Goal: Task Accomplishment & Management: Manage account settings

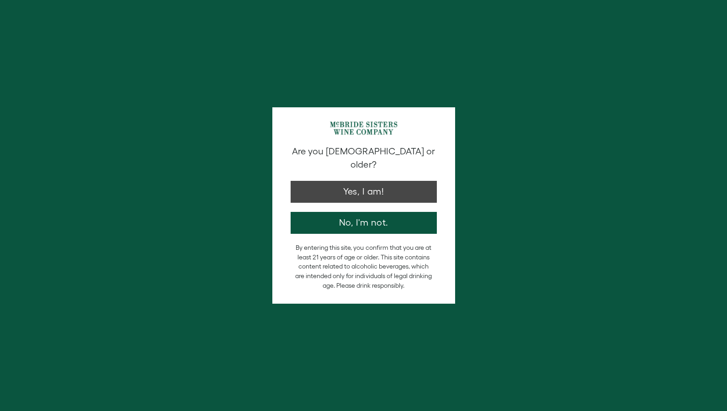
type input "**********"
click at [384, 183] on button "Yes, I am!" at bounding box center [364, 190] width 146 height 22
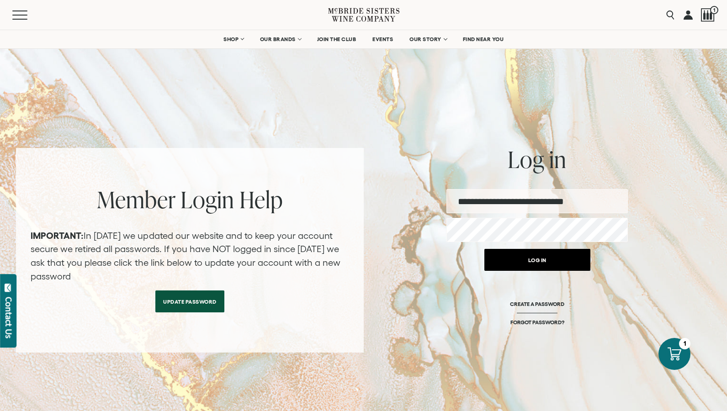
click at [546, 260] on button "Log in" at bounding box center [538, 260] width 106 height 22
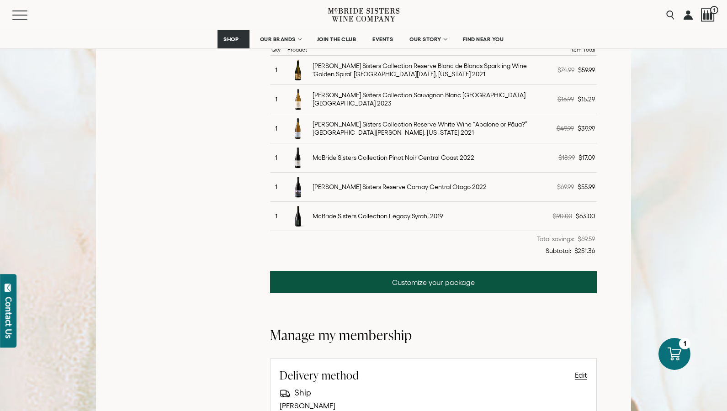
scroll to position [402, 0]
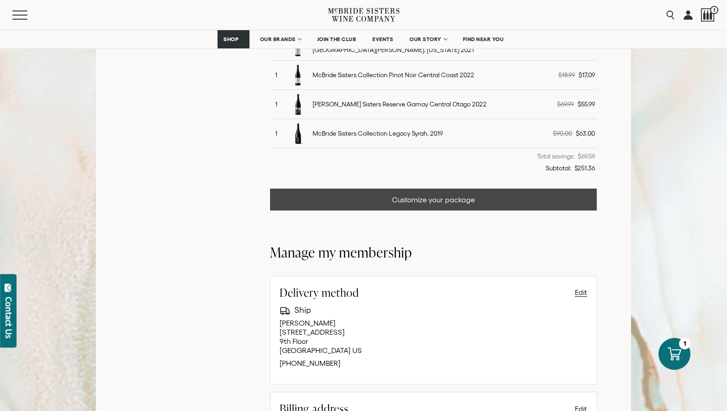
click at [439, 197] on link "Customize your package" at bounding box center [433, 200] width 327 height 22
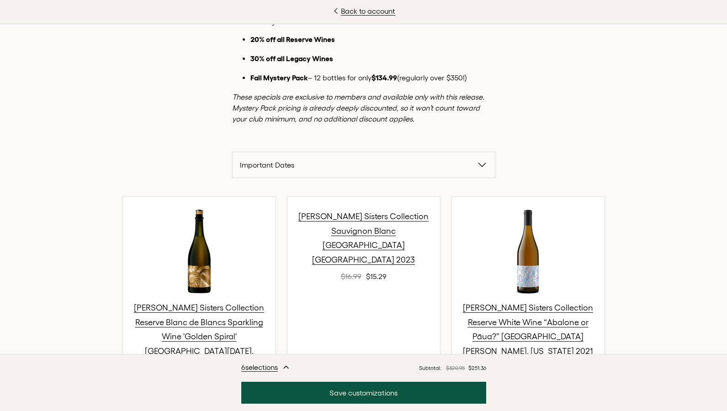
scroll to position [158, 0]
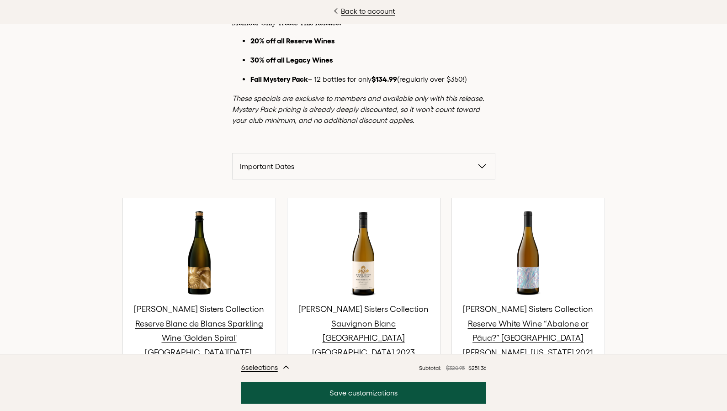
click at [314, 163] on span "Important Dates" at bounding box center [358, 166] width 237 height 11
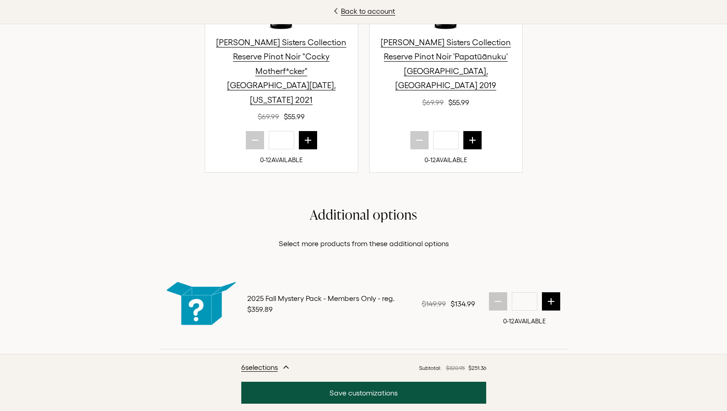
scroll to position [1221, 0]
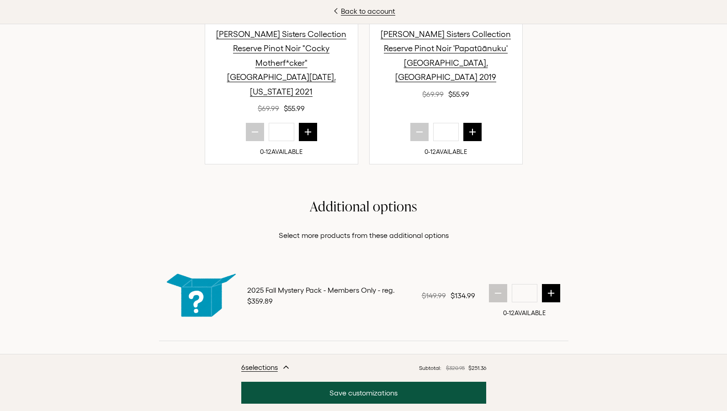
click at [555, 284] on button "next quantity" at bounding box center [551, 293] width 18 height 18
type input "*"
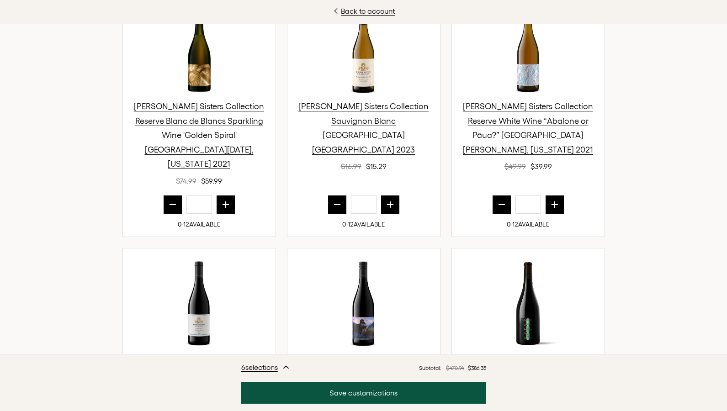
scroll to position [444, 0]
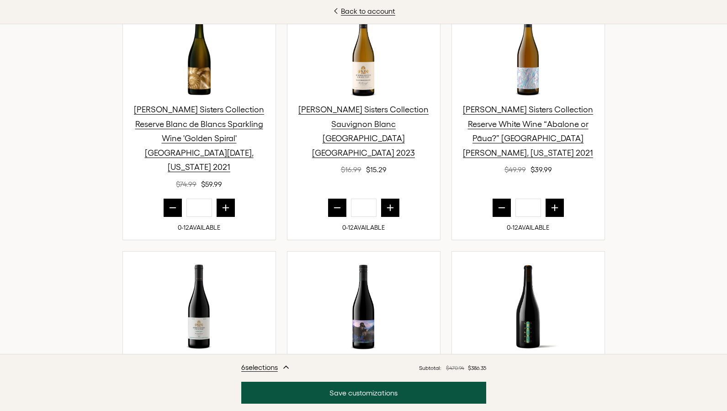
click at [173, 203] on icon "prior quantity" at bounding box center [172, 207] width 9 height 9
type input "*"
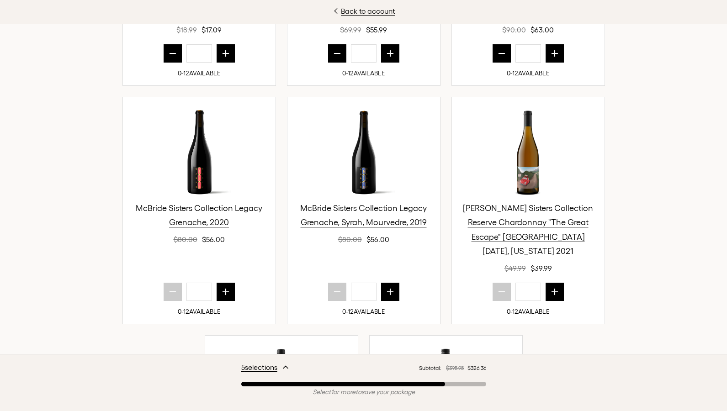
scroll to position [810, 0]
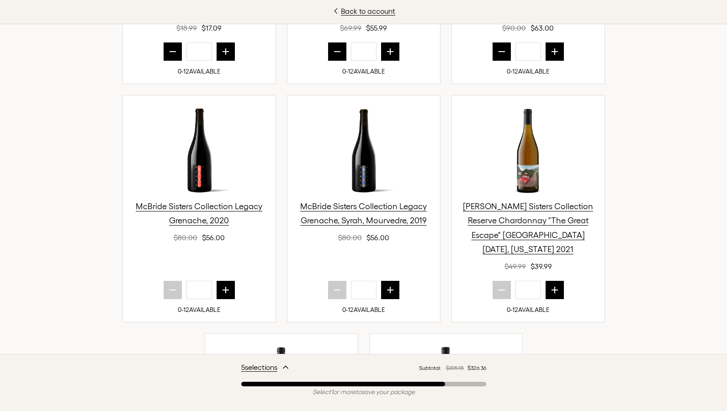
click at [223, 286] on icon "next quantity" at bounding box center [225, 290] width 9 height 9
type input "*"
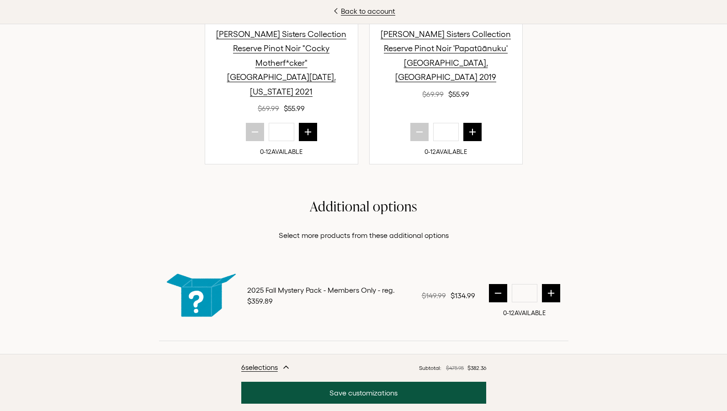
scroll to position [360, 0]
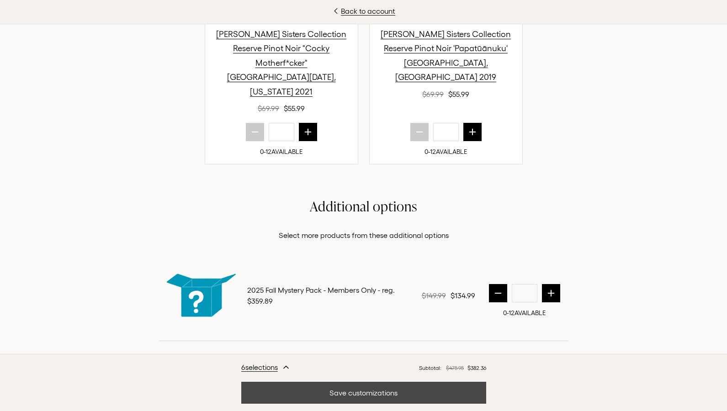
click at [366, 395] on button "Save customizations" at bounding box center [363, 393] width 245 height 22
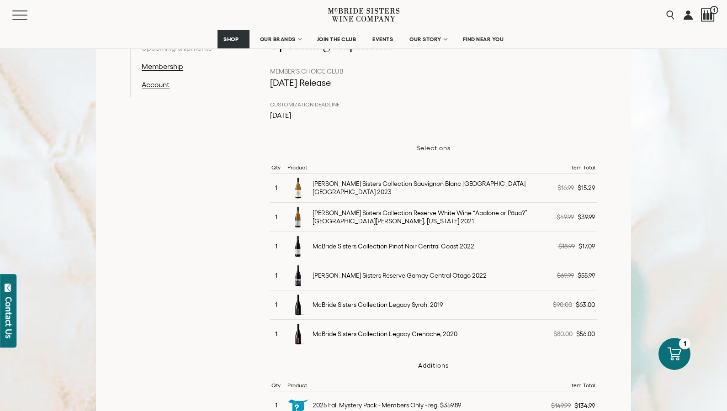
scroll to position [117, 0]
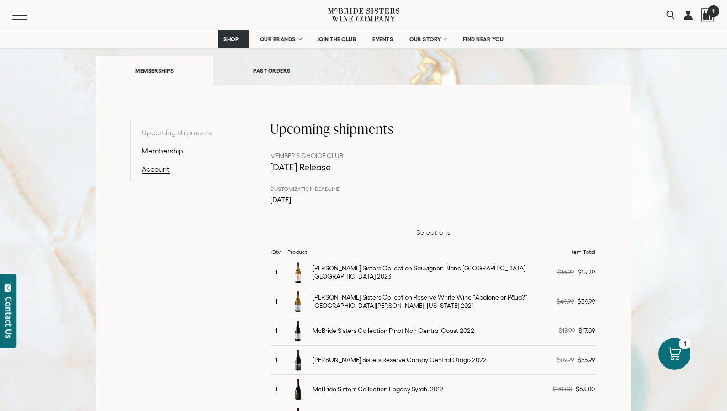
click at [712, 14] on span "1" at bounding box center [713, 10] width 11 height 11
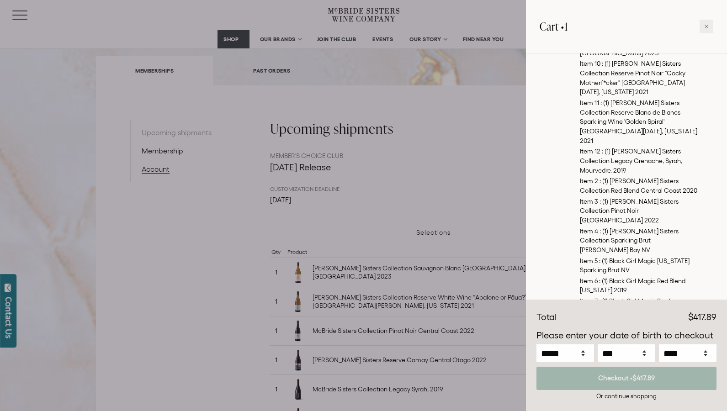
scroll to position [153, 0]
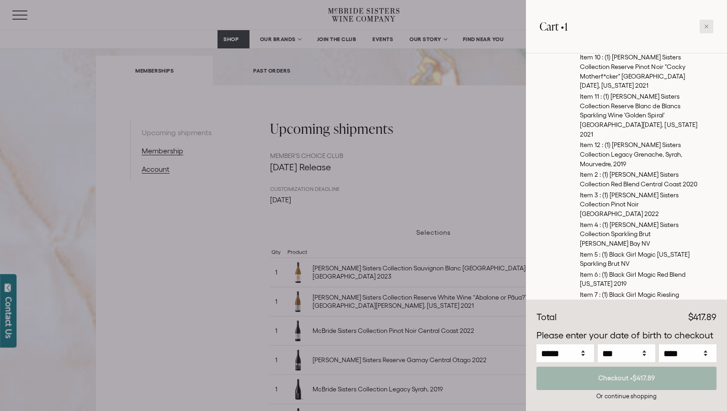
click at [711, 24] on div at bounding box center [707, 27] width 14 height 14
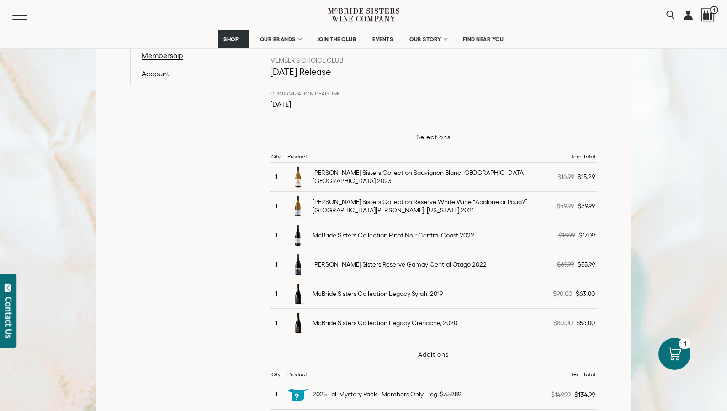
scroll to position [214, 0]
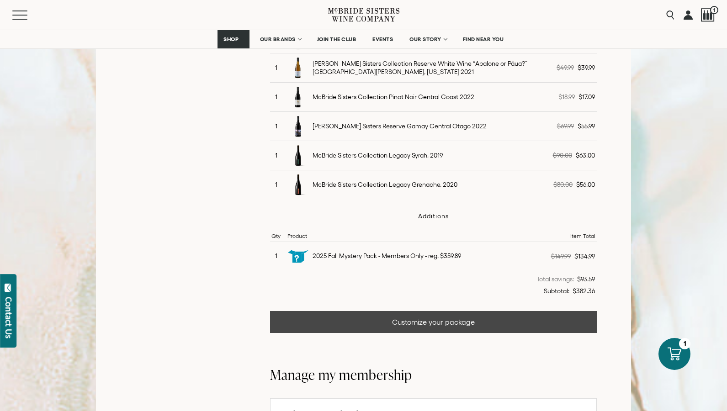
click at [410, 324] on link "Customize your package" at bounding box center [433, 322] width 327 height 22
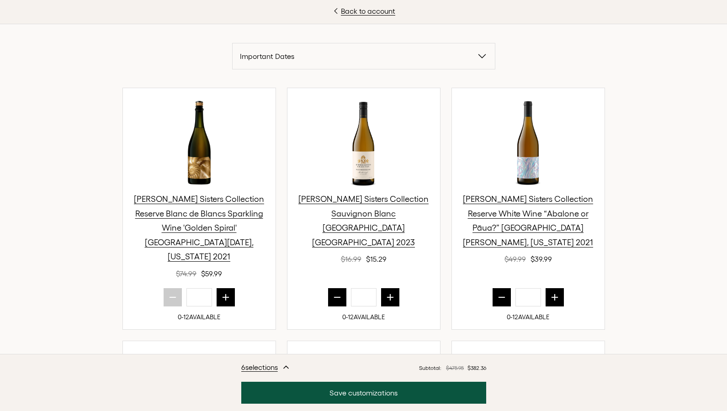
scroll to position [345, 0]
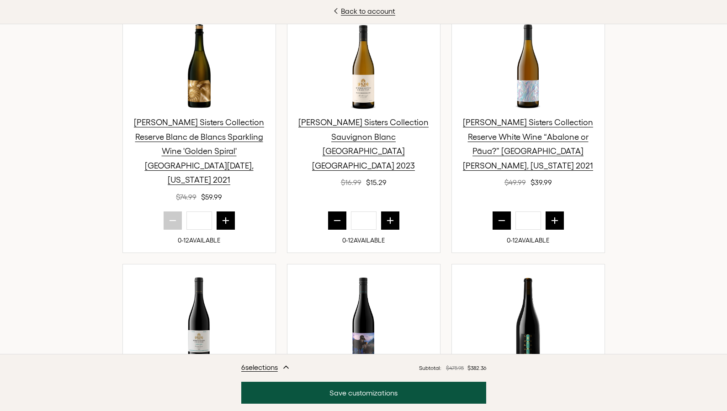
click at [501, 212] on button "prior quantity" at bounding box center [502, 221] width 18 height 18
type input "*"
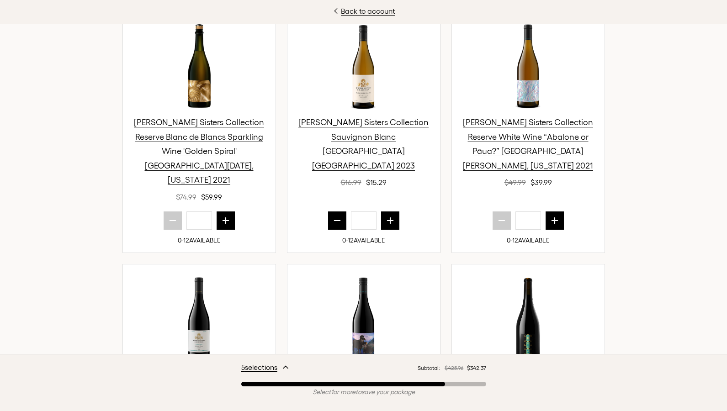
click at [391, 216] on icon "next quantity" at bounding box center [390, 220] width 9 height 9
type input "*"
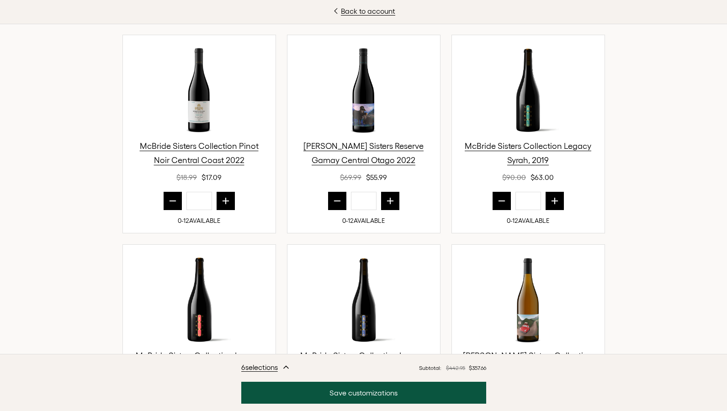
scroll to position [611, 0]
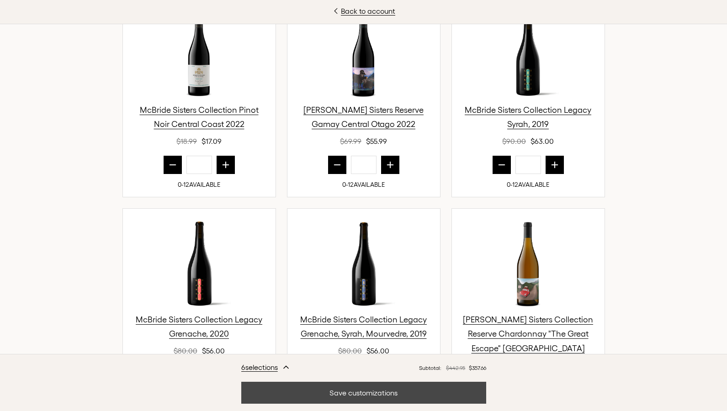
click at [412, 400] on button "Save customizations" at bounding box center [363, 393] width 245 height 22
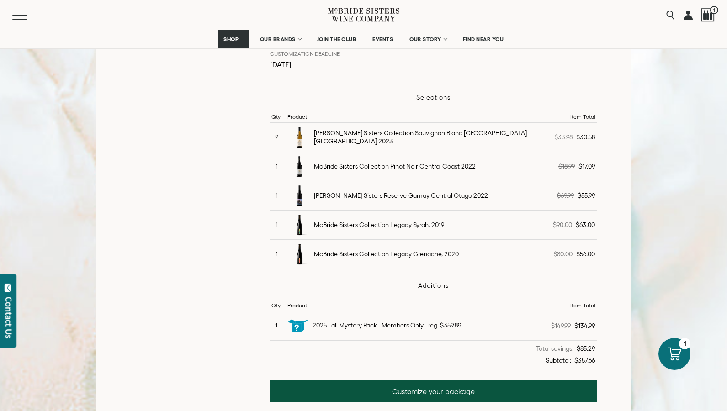
scroll to position [253, 0]
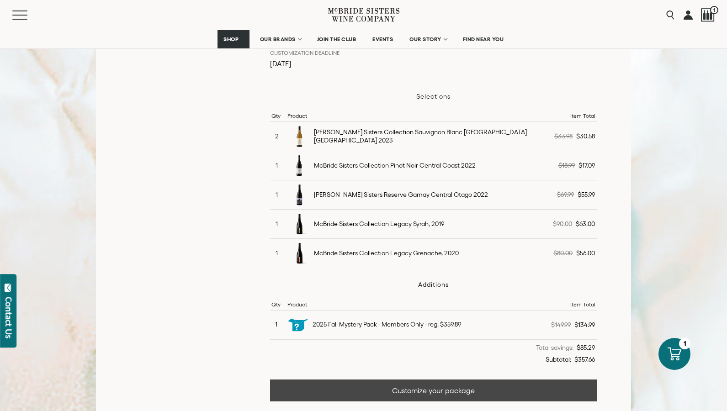
click at [339, 394] on link "Customize your package" at bounding box center [433, 391] width 327 height 22
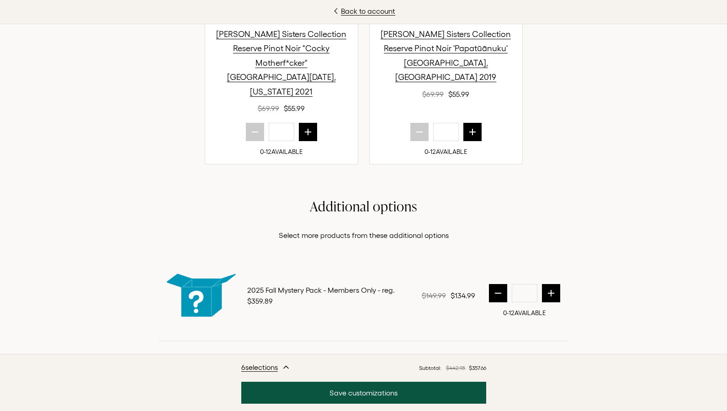
scroll to position [360, 0]
